Goal: Task Accomplishment & Management: Use online tool/utility

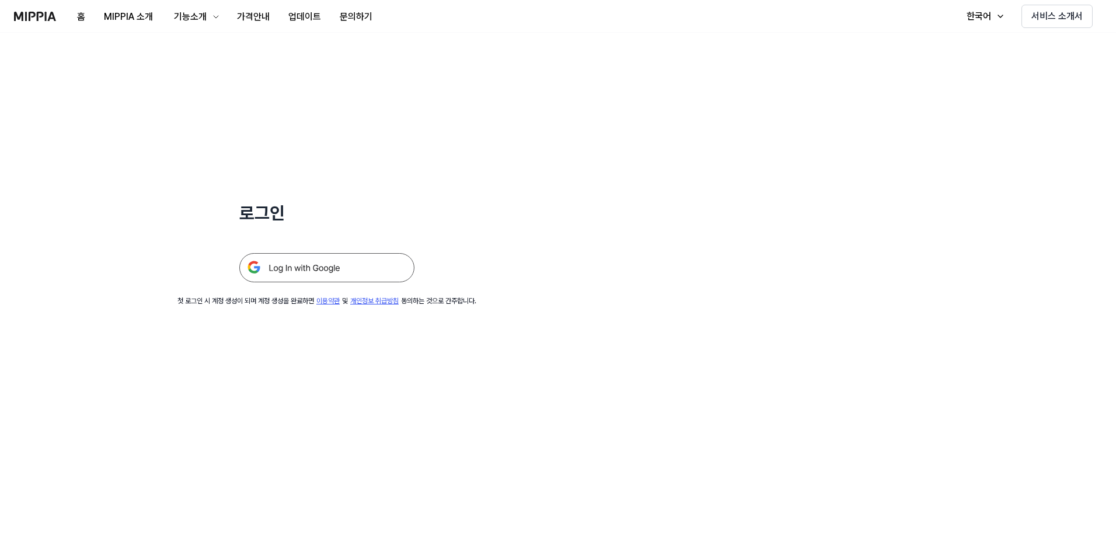
click at [310, 275] on img at bounding box center [326, 267] width 175 height 29
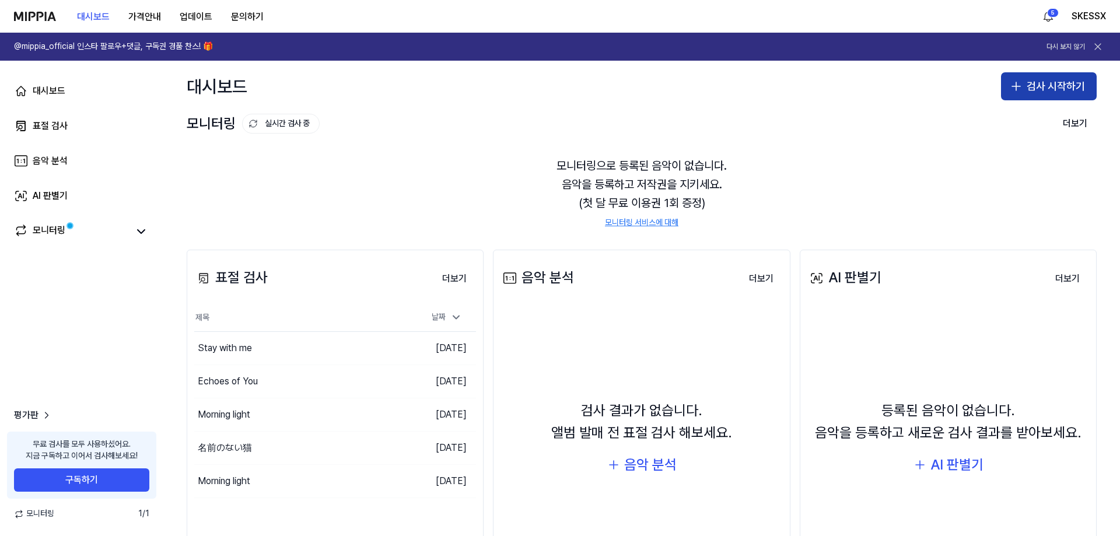
click at [1036, 85] on button "검사 시작하기" at bounding box center [1049, 86] width 96 height 28
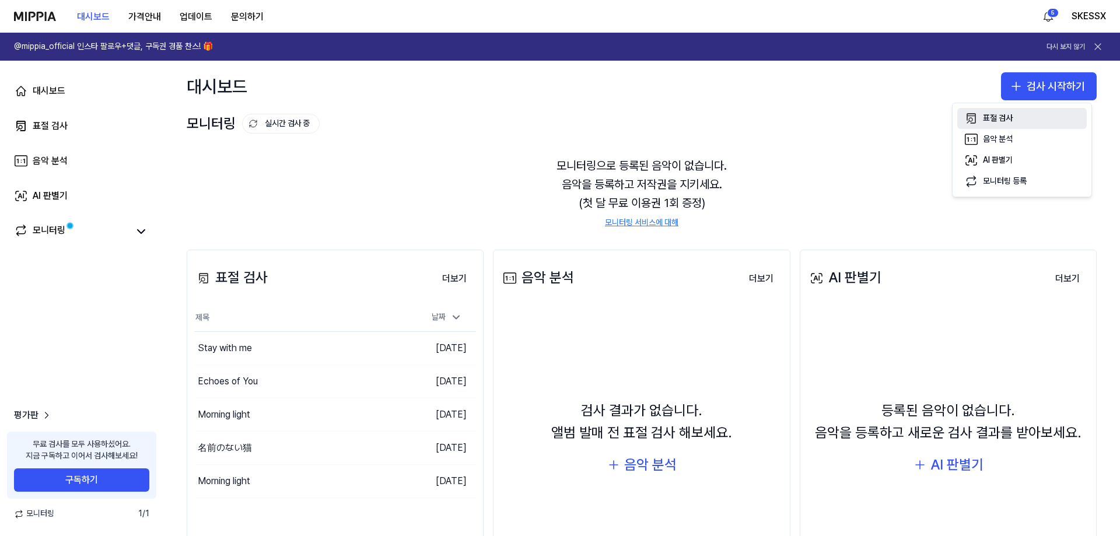
click at [1015, 114] on button "표절 검사" at bounding box center [1023, 118] width 130 height 21
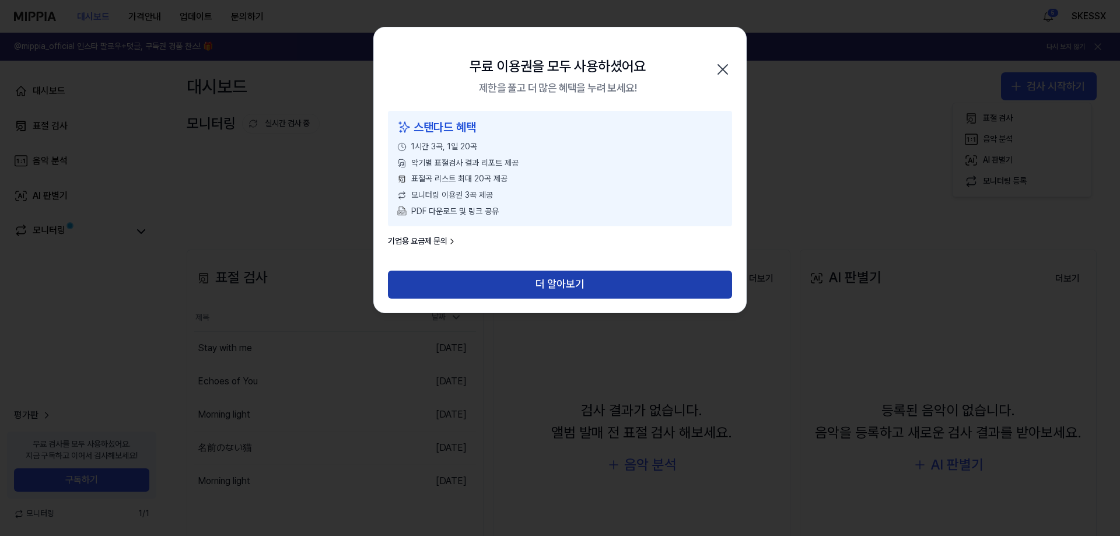
click at [564, 289] on button "더 알아보기" at bounding box center [560, 285] width 344 height 28
